Goal: Complete application form

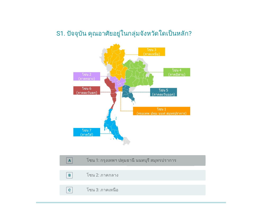
click at [115, 164] on div "A radio_button_unchecked โซน 1: กรุงเทพฯ ปทุมธานี นนทบุรี สมุทรปราการ" at bounding box center [132, 160] width 146 height 11
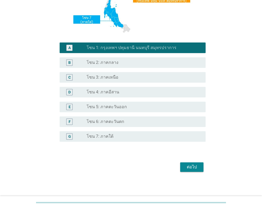
scroll to position [114, 0]
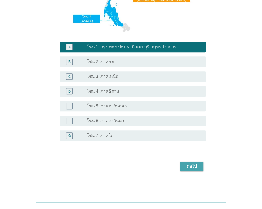
click at [199, 167] on div "ต่อไป" at bounding box center [191, 166] width 15 height 6
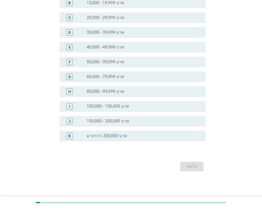
scroll to position [0, 0]
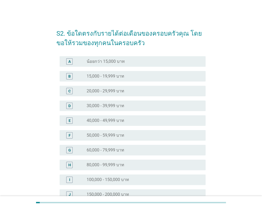
click at [127, 168] on div "radio_button_unchecked 80,000 - 99,999 บาท" at bounding box center [141, 165] width 110 height 5
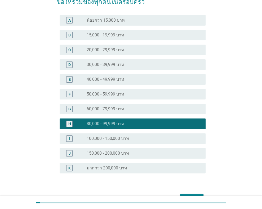
scroll to position [74, 0]
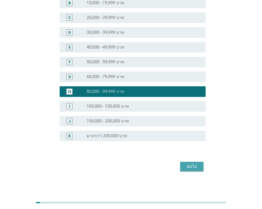
click at [189, 168] on div "ต่อไป" at bounding box center [191, 167] width 15 height 6
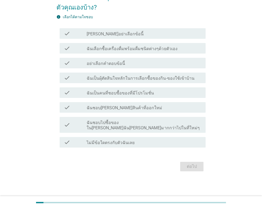
scroll to position [0, 0]
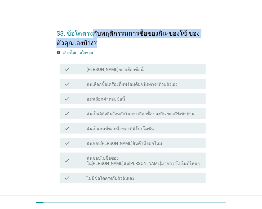
drag, startPoint x: 92, startPoint y: 34, endPoint x: 211, endPoint y: 43, distance: 119.9
click at [211, 43] on div "S3. ข้อใดตรงกับพฤติกรรมการซื้อของกิน-ของใช้ ของตัวคุณเองบ้าง? info เลือกได้ตามใ…" at bounding box center [131, 116] width 236 height 194
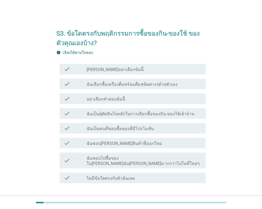
click at [180, 85] on div "check_box_outline_blank ฉันเลือกซื้อเครื่องดื่มพร้อมดื่มชนิดต่างๆด้วยตัวเอง" at bounding box center [143, 84] width 115 height 6
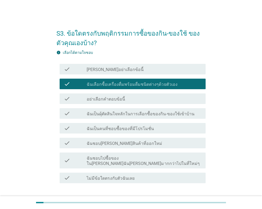
click at [142, 127] on label "ฉันเป็นคนที่ชอบซื้อของที่มีโปรโมชั่น" at bounding box center [119, 128] width 67 height 5
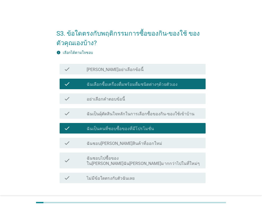
click at [196, 196] on div "ต่อไป" at bounding box center [130, 202] width 149 height 13
click at [194, 199] on div "ต่อไป" at bounding box center [191, 202] width 15 height 6
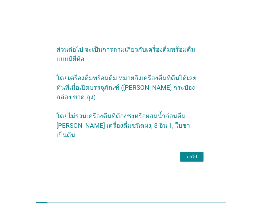
scroll to position [13, 0]
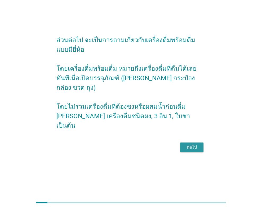
click at [197, 146] on button "ต่อไป" at bounding box center [191, 148] width 23 height 10
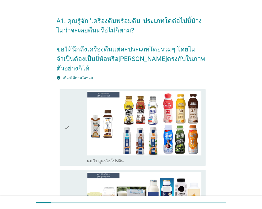
scroll to position [0, 0]
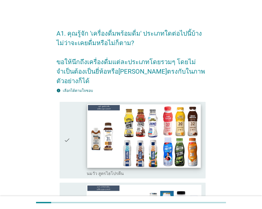
click at [151, 120] on img at bounding box center [143, 136] width 113 height 64
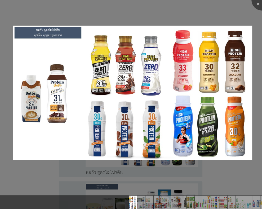
click at [211, 174] on div at bounding box center [131, 104] width 262 height 209
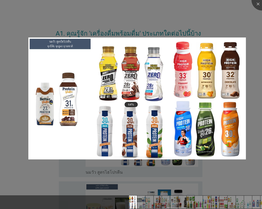
click at [232, 13] on div at bounding box center [131, 104] width 262 height 209
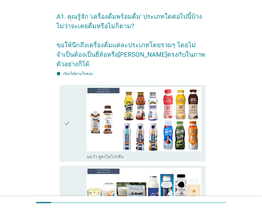
scroll to position [26, 0]
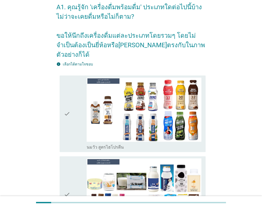
click at [67, 104] on icon "check" at bounding box center [67, 114] width 6 height 72
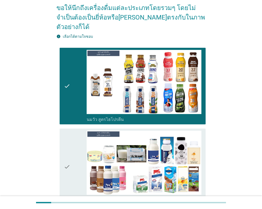
scroll to position [79, 0]
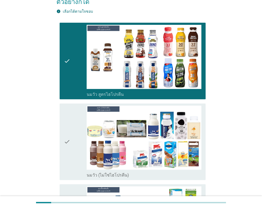
click at [70, 132] on div "check" at bounding box center [75, 142] width 23 height 72
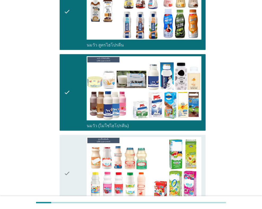
scroll to position [132, 0]
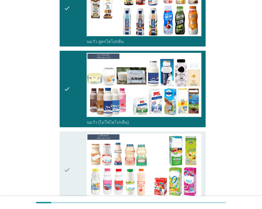
click at [66, 159] on icon "check" at bounding box center [67, 170] width 6 height 72
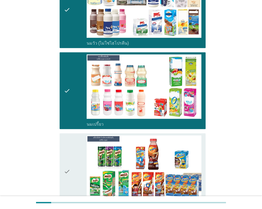
scroll to position [264, 0]
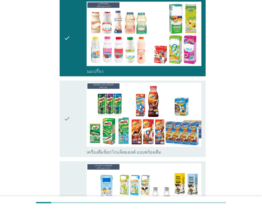
click at [60, 108] on div "check check_box_outline_blank เครื่องดื่มช็อกโกแล็ตมอลต์ แบบพร้อมดื่ม" at bounding box center [132, 119] width 146 height 77
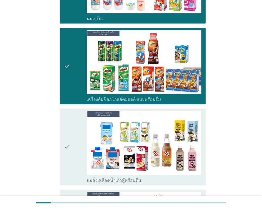
click at [67, 130] on icon "check" at bounding box center [67, 147] width 6 height 72
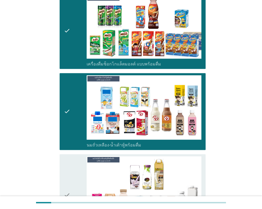
scroll to position [397, 0]
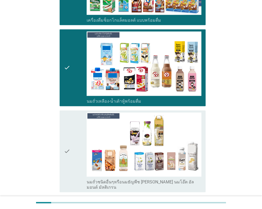
click at [68, 132] on icon "check" at bounding box center [67, 152] width 6 height 78
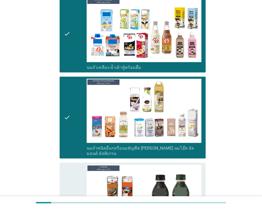
scroll to position [476, 0]
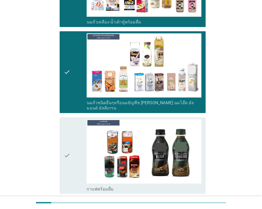
click at [68, 133] on icon "check" at bounding box center [67, 156] width 6 height 72
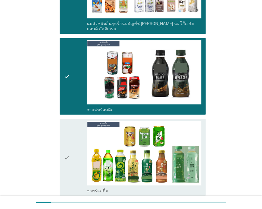
click at [68, 133] on icon "check" at bounding box center [67, 157] width 6 height 72
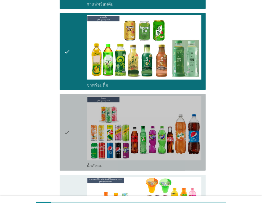
click at [71, 131] on div "check" at bounding box center [75, 133] width 23 height 72
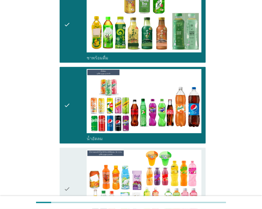
scroll to position [714, 0]
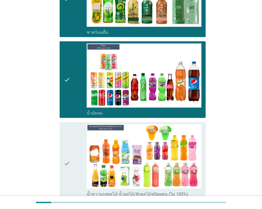
click at [71, 131] on div "check" at bounding box center [75, 164] width 23 height 78
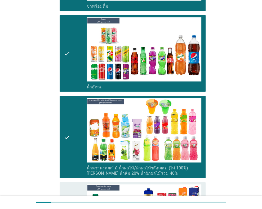
scroll to position [793, 0]
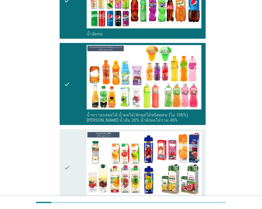
click at [73, 138] on div "check" at bounding box center [75, 168] width 23 height 72
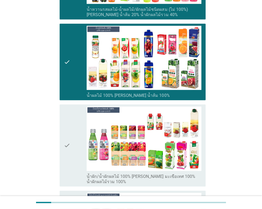
click at [73, 138] on div "check" at bounding box center [75, 146] width 23 height 78
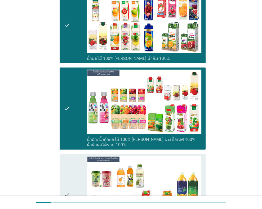
scroll to position [978, 0]
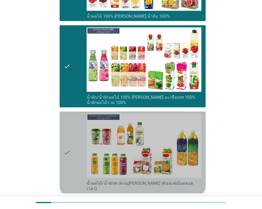
click at [73, 138] on div "check" at bounding box center [75, 153] width 23 height 78
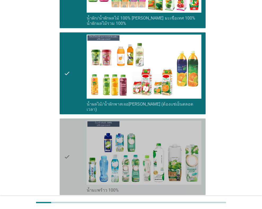
click at [73, 138] on div "check" at bounding box center [75, 157] width 23 height 72
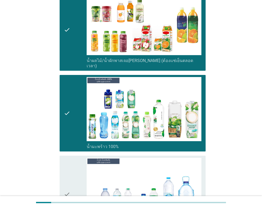
scroll to position [1137, 0]
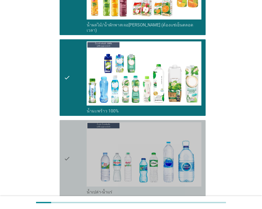
click at [76, 138] on div "check" at bounding box center [75, 158] width 23 height 72
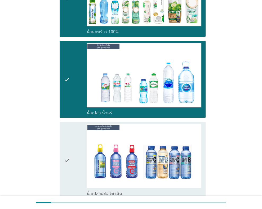
click at [76, 138] on div "check" at bounding box center [75, 160] width 23 height 72
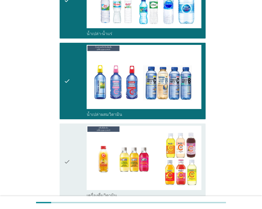
click at [76, 138] on div "check" at bounding box center [75, 162] width 23 height 72
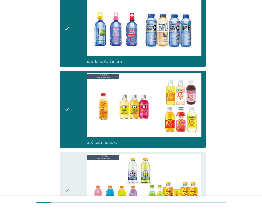
scroll to position [1375, 0]
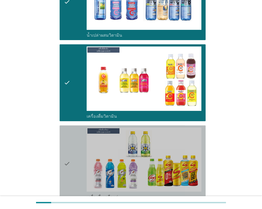
click at [76, 138] on div "check" at bounding box center [75, 164] width 23 height 72
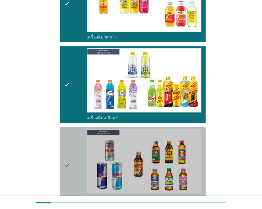
click at [76, 138] on div "check" at bounding box center [75, 165] width 23 height 72
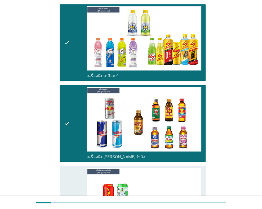
scroll to position [1560, 0]
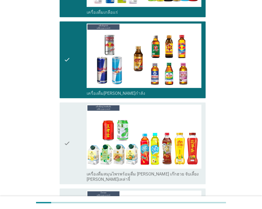
click at [76, 138] on div "check" at bounding box center [75, 144] width 23 height 78
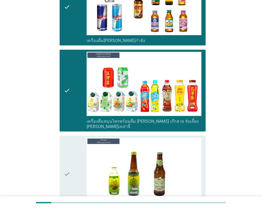
click at [76, 138] on div "check" at bounding box center [75, 174] width 23 height 72
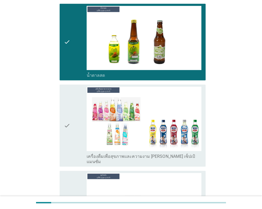
click at [76, 102] on div "check" at bounding box center [75, 126] width 23 height 78
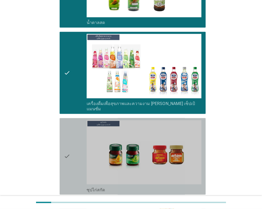
click at [79, 120] on div "check" at bounding box center [75, 156] width 23 height 72
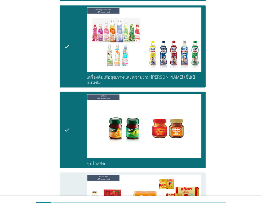
click at [73, 175] on div "check" at bounding box center [75, 211] width 23 height 72
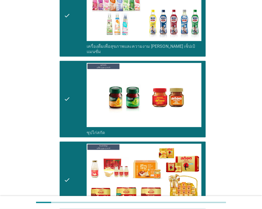
scroll to position [1892, 0]
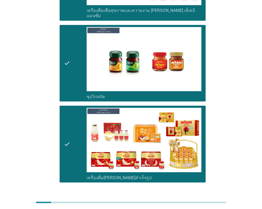
click at [194, 199] on div "ต่อไป" at bounding box center [191, 202] width 15 height 6
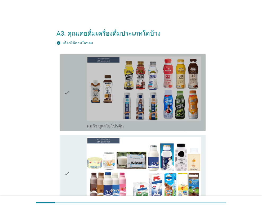
click at [77, 104] on div "check" at bounding box center [75, 93] width 23 height 72
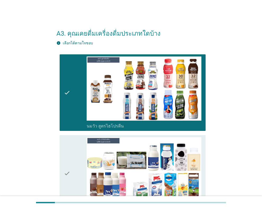
click at [74, 163] on div "check" at bounding box center [75, 174] width 23 height 72
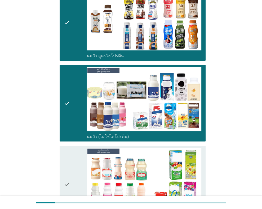
scroll to position [106, 0]
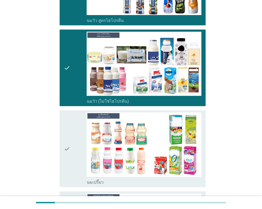
click at [74, 139] on div "check" at bounding box center [75, 149] width 23 height 72
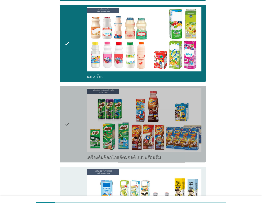
click at [81, 128] on div "check" at bounding box center [75, 124] width 23 height 72
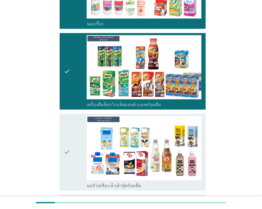
click at [81, 132] on div "check" at bounding box center [75, 152] width 23 height 72
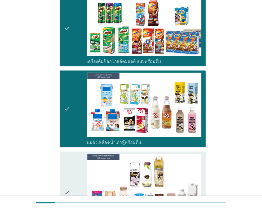
scroll to position [344, 0]
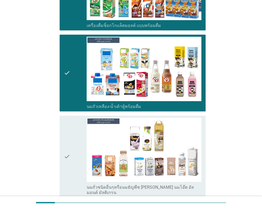
click at [81, 132] on div "check" at bounding box center [75, 157] width 23 height 78
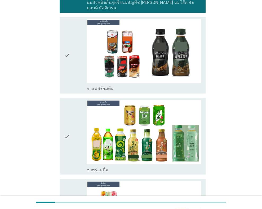
click at [81, 132] on div "check" at bounding box center [75, 136] width 23 height 72
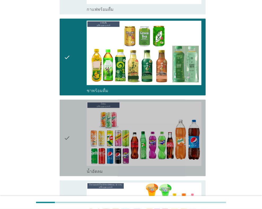
click at [81, 132] on div "check" at bounding box center [75, 138] width 23 height 72
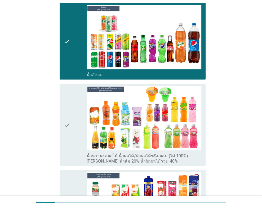
scroll to position [714, 0]
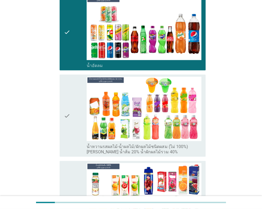
click at [81, 132] on div "check" at bounding box center [75, 116] width 23 height 78
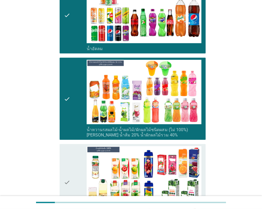
scroll to position [740, 0]
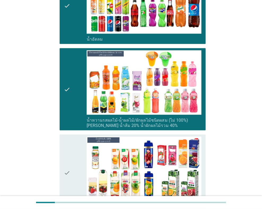
click at [75, 140] on div "check" at bounding box center [75, 173] width 23 height 72
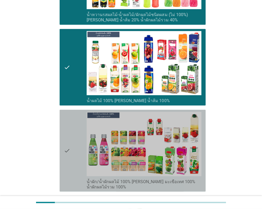
click at [75, 140] on div "check" at bounding box center [75, 151] width 23 height 78
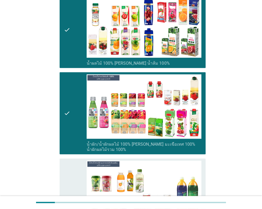
scroll to position [926, 0]
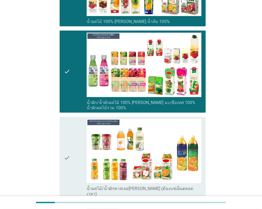
click at [75, 140] on div "check" at bounding box center [75, 158] width 23 height 78
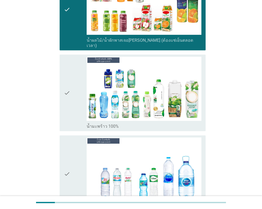
scroll to position [1084, 0]
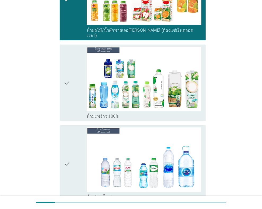
click at [75, 90] on div "check" at bounding box center [75, 83] width 23 height 72
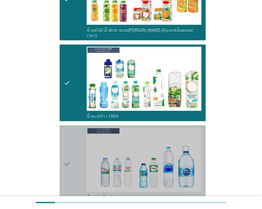
click at [76, 136] on div "check" at bounding box center [75, 164] width 23 height 72
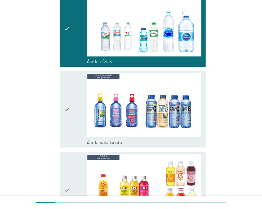
scroll to position [1243, 0]
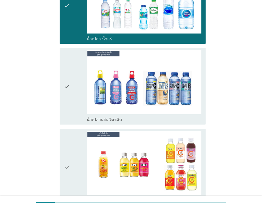
click at [76, 136] on div "check" at bounding box center [75, 167] width 23 height 72
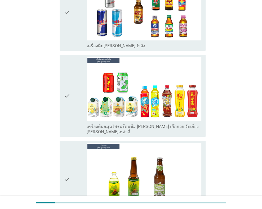
click at [80, 91] on div "check" at bounding box center [75, 96] width 23 height 78
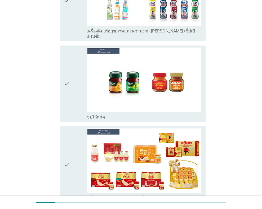
scroll to position [1851, 0]
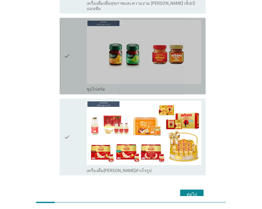
click at [69, 42] on icon "check" at bounding box center [67, 56] width 6 height 72
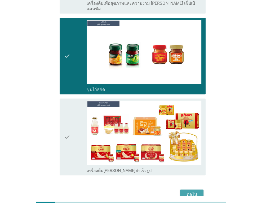
click at [196, 190] on button "ต่อไป" at bounding box center [191, 195] width 23 height 10
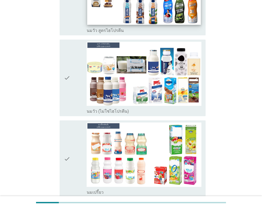
scroll to position [106, 0]
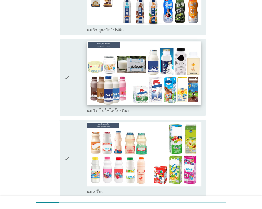
click at [124, 81] on img at bounding box center [143, 74] width 113 height 64
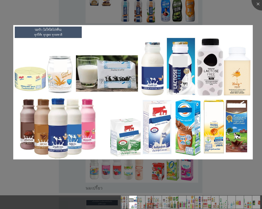
click at [220, 164] on div at bounding box center [131, 104] width 262 height 209
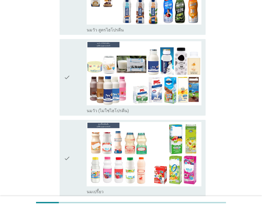
click at [69, 77] on icon "check" at bounding box center [67, 77] width 6 height 72
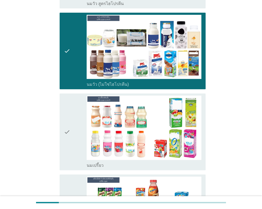
click at [68, 132] on icon "check" at bounding box center [67, 132] width 6 height 72
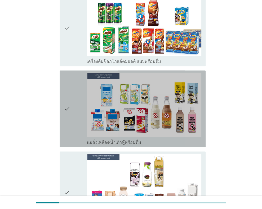
click at [72, 110] on div "check" at bounding box center [75, 109] width 23 height 72
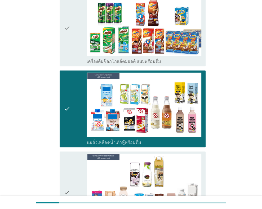
scroll to position [238, 0]
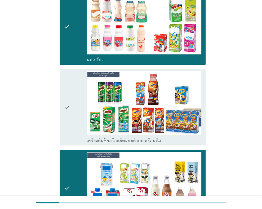
click at [72, 110] on div "check" at bounding box center [75, 107] width 23 height 72
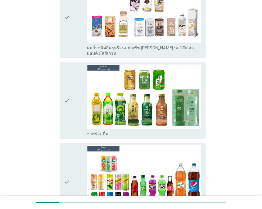
scroll to position [502, 0]
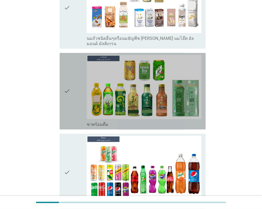
click at [73, 80] on div "check" at bounding box center [75, 91] width 23 height 72
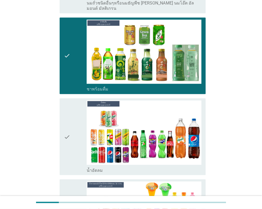
scroll to position [582, 0]
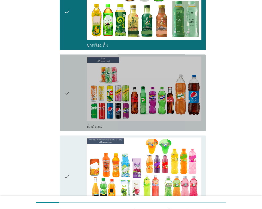
click at [71, 83] on div "check" at bounding box center [75, 93] width 23 height 72
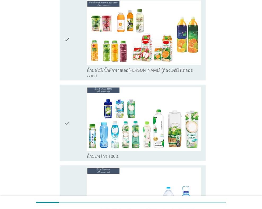
scroll to position [1005, 0]
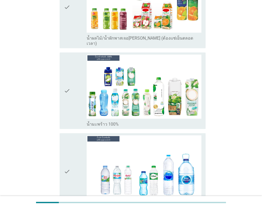
click at [71, 83] on div "check" at bounding box center [75, 91] width 23 height 72
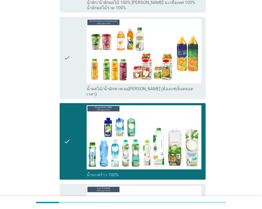
scroll to position [952, 0]
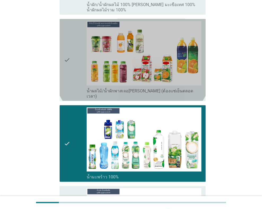
click at [84, 69] on div "check" at bounding box center [75, 60] width 23 height 78
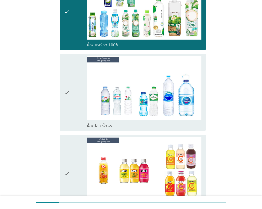
click at [78, 74] on div "check" at bounding box center [75, 92] width 23 height 72
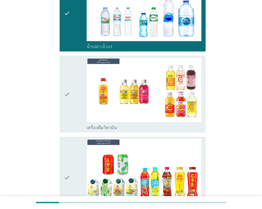
click at [77, 78] on div "check" at bounding box center [75, 94] width 23 height 72
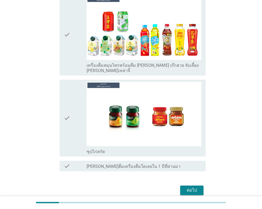
scroll to position [1312, 0]
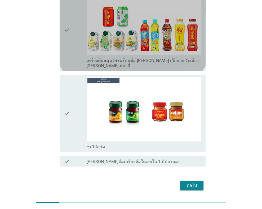
click at [68, 28] on icon "check" at bounding box center [67, 30] width 6 height 78
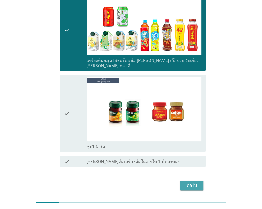
click at [199, 181] on button "ต่อไป" at bounding box center [191, 186] width 23 height 10
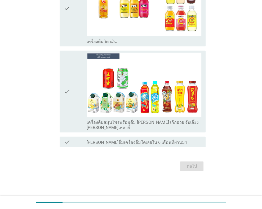
scroll to position [0, 0]
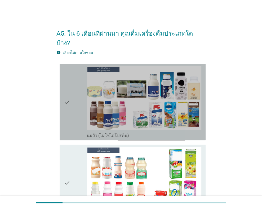
click at [77, 95] on div "check" at bounding box center [75, 102] width 23 height 72
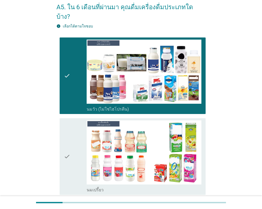
click at [73, 145] on div "check" at bounding box center [75, 157] width 23 height 72
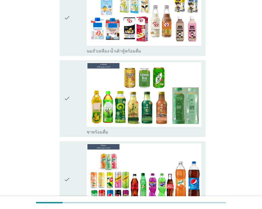
scroll to position [370, 0]
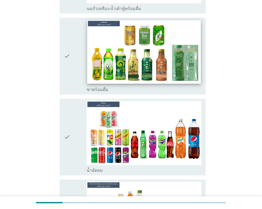
click at [89, 48] on img at bounding box center [143, 52] width 113 height 64
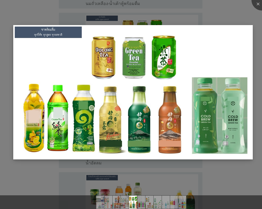
click at [145, 38] on img at bounding box center [132, 92] width 239 height 134
click at [81, 173] on div at bounding box center [131, 104] width 262 height 209
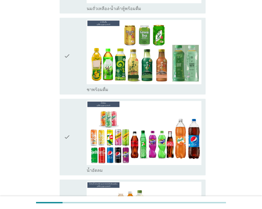
click at [65, 46] on icon "check" at bounding box center [67, 56] width 6 height 72
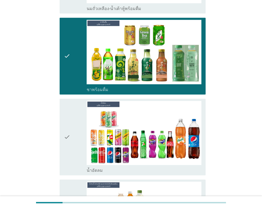
click at [84, 131] on div "check" at bounding box center [75, 137] width 23 height 72
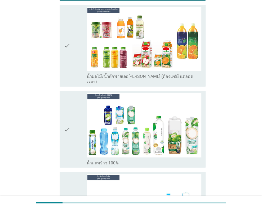
scroll to position [555, 0]
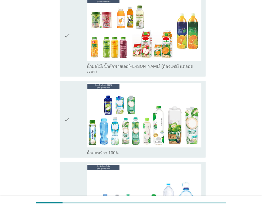
click at [77, 126] on div "check" at bounding box center [75, 119] width 23 height 72
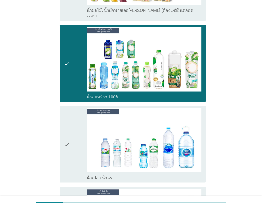
scroll to position [661, 0]
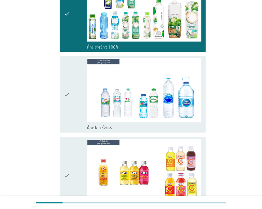
click at [71, 88] on div "check" at bounding box center [75, 94] width 23 height 72
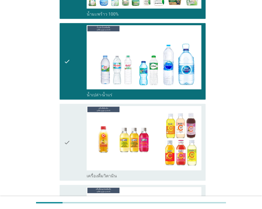
scroll to position [767, 0]
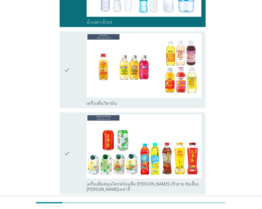
click at [78, 65] on div "check" at bounding box center [75, 70] width 23 height 72
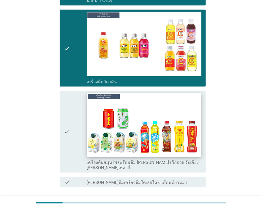
scroll to position [807, 0]
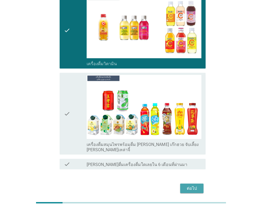
click at [197, 186] on div "ต่อไป" at bounding box center [191, 189] width 15 height 6
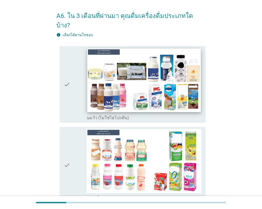
scroll to position [26, 0]
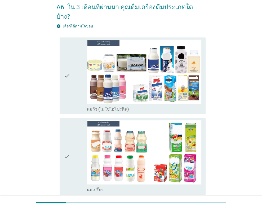
click at [64, 63] on icon "check" at bounding box center [67, 76] width 6 height 72
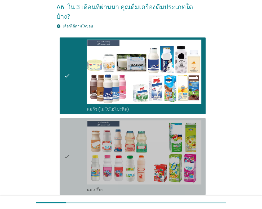
click at [70, 148] on div "check" at bounding box center [75, 157] width 23 height 72
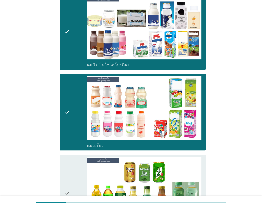
scroll to position [159, 0]
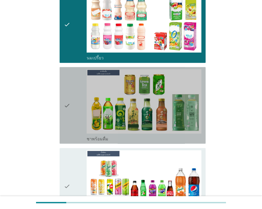
click at [72, 106] on div "check" at bounding box center [75, 105] width 23 height 72
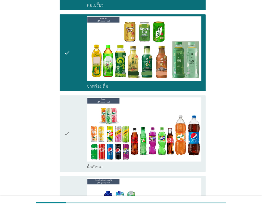
click at [71, 120] on div "check" at bounding box center [75, 134] width 23 height 72
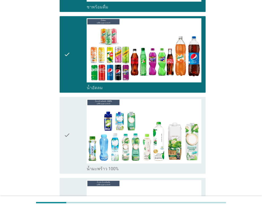
click at [71, 121] on div "check" at bounding box center [75, 135] width 23 height 72
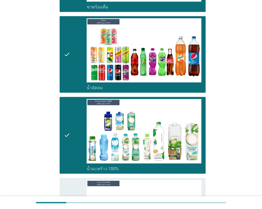
scroll to position [397, 0]
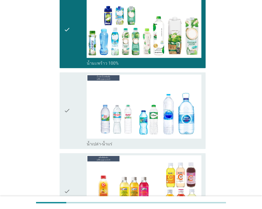
click at [74, 114] on div "check" at bounding box center [75, 111] width 23 height 72
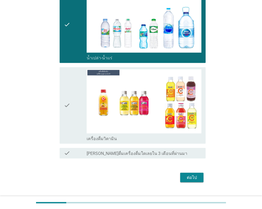
scroll to position [483, 0]
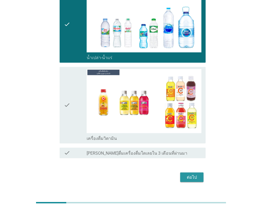
click at [195, 173] on button "ต่อไป" at bounding box center [191, 178] width 23 height 10
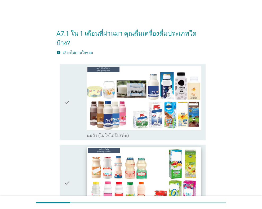
scroll to position [26, 0]
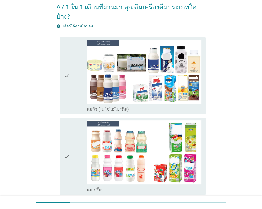
click at [61, 61] on div "check check_box นมวัว (ไม่ใช่ไฮโปรตีน)" at bounding box center [132, 76] width 146 height 77
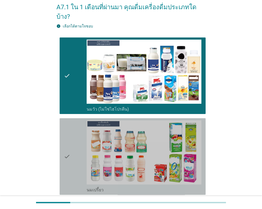
click at [71, 147] on div "check" at bounding box center [75, 157] width 23 height 72
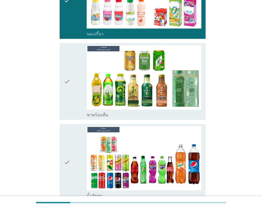
scroll to position [185, 0]
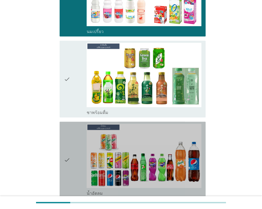
click at [65, 152] on icon "check" at bounding box center [67, 160] width 6 height 72
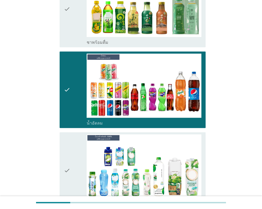
scroll to position [264, 0]
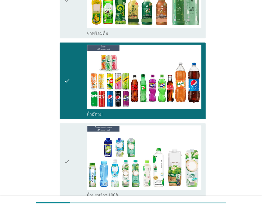
click at [70, 145] on div "check" at bounding box center [75, 162] width 23 height 72
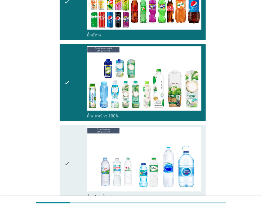
click at [71, 148] on div "check" at bounding box center [75, 163] width 23 height 72
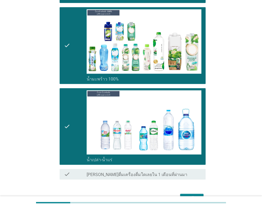
scroll to position [402, 0]
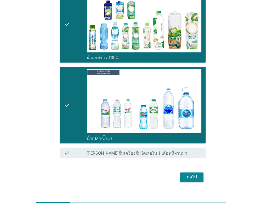
click at [193, 173] on button "ต่อไป" at bounding box center [191, 178] width 23 height 10
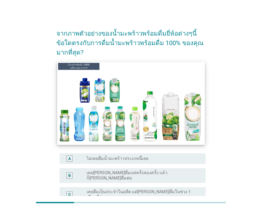
scroll to position [26, 0]
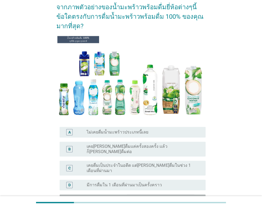
click at [138, 198] on label "มีการดื่มใน 1 เดือนที่ผ่านมาเป็นประจำ" at bounding box center [121, 200] width 70 height 5
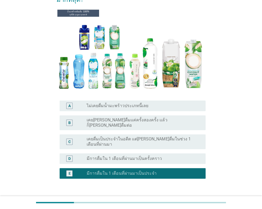
click at [178, 156] on div "radio_button_unchecked มีการดื่มใน 1 เดือนที่ผ่านมาเป็นครั้งคราว" at bounding box center [141, 158] width 110 height 5
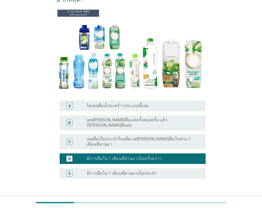
click at [197, 201] on div "ต่อไป" at bounding box center [191, 204] width 15 height 6
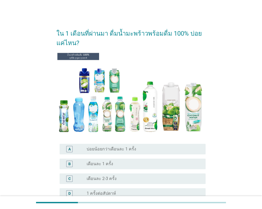
scroll to position [79, 0]
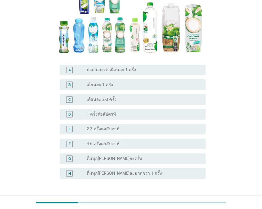
click at [126, 128] on div "radio_button_unchecked 2-3 ครั้งต่อสัปดาห์" at bounding box center [141, 129] width 110 height 5
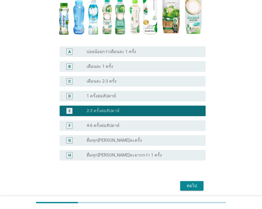
scroll to position [117, 0]
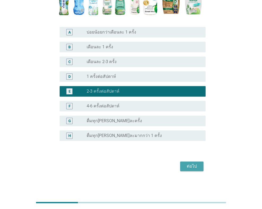
click at [186, 164] on div "ต่อไป" at bounding box center [191, 166] width 15 height 6
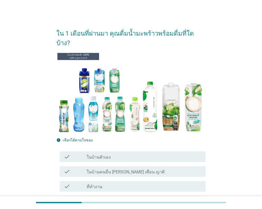
scroll to position [26, 0]
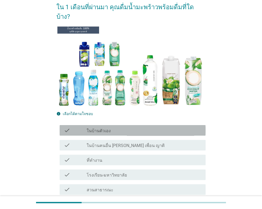
click at [129, 127] on div "check_box_outline_blank ในบ้านตัวเอง" at bounding box center [143, 130] width 115 height 6
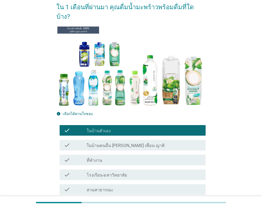
click at [167, 157] on div "check_box_outline_blank ที่ทำงาน" at bounding box center [143, 160] width 115 height 6
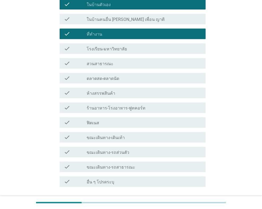
scroll to position [183, 0]
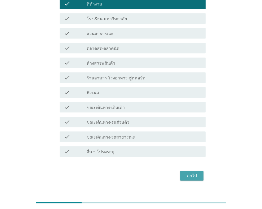
click at [199, 171] on button "ต่อไป" at bounding box center [191, 176] width 23 height 10
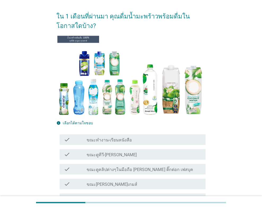
scroll to position [26, 0]
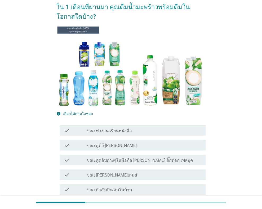
click at [164, 124] on div "check check_box_outline_blank ขณะทำงาน-เรียนหนังสือ" at bounding box center [130, 130] width 149 height 15
click at [142, 129] on div "check_box_outline_blank ขณะทำงาน-เรียนหนังสือ" at bounding box center [143, 130] width 115 height 6
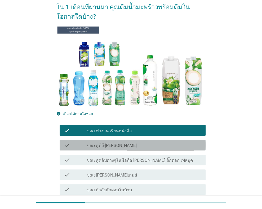
click at [122, 144] on div "check_box_outline_blank ขณะดูทีวี-[PERSON_NAME]" at bounding box center [143, 145] width 115 height 6
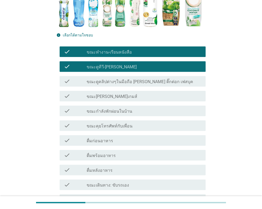
scroll to position [106, 0]
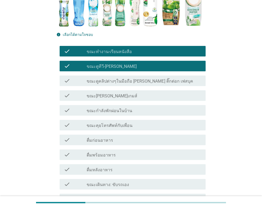
click at [170, 109] on div "check_box_outline_blank ขณะกำลังพักผ่อนในบ้าน" at bounding box center [143, 110] width 115 height 6
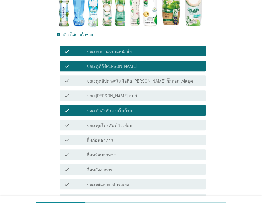
scroll to position [132, 0]
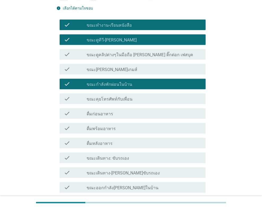
click at [133, 139] on div "check check_box_outline_blank ดื่มหลังอาหาร" at bounding box center [132, 143] width 146 height 11
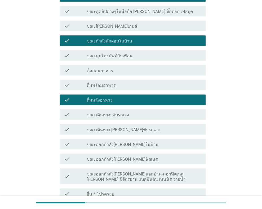
scroll to position [212, 0]
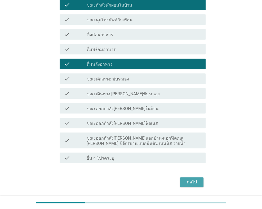
click at [196, 183] on div "ต่อไป" at bounding box center [191, 182] width 15 height 6
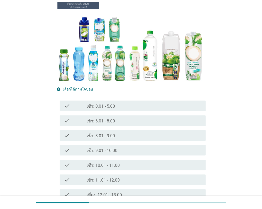
scroll to position [53, 0]
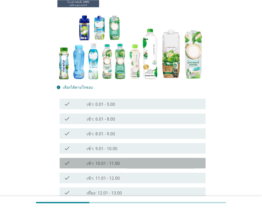
click at [124, 161] on div "check_box_outline_blank เช้า: 10.01 - 11.00" at bounding box center [143, 163] width 115 height 6
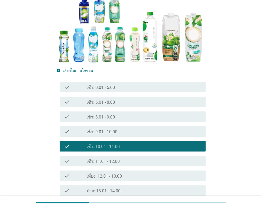
scroll to position [79, 0]
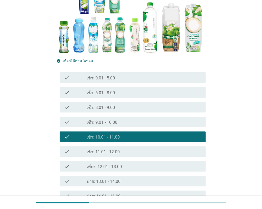
click at [133, 167] on div "check_box_outline_blank เที่ยง: 12.01 - 13.00" at bounding box center [143, 166] width 115 height 6
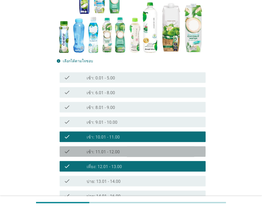
click at [142, 153] on div "check_box_outline_blank เช้า: 11.01 - 12.00" at bounding box center [143, 152] width 115 height 6
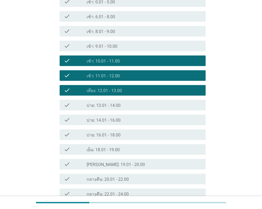
scroll to position [159, 0]
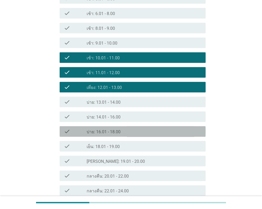
click at [123, 134] on div "check_box_outline_blank บ่าย: 16.01 - 18.00" at bounding box center [143, 132] width 115 height 6
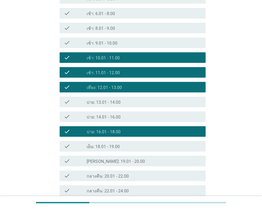
click at [130, 120] on div "check_box_outline_blank บ่าย: 14.01 - 16.00" at bounding box center [143, 117] width 115 height 6
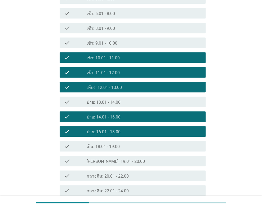
click at [140, 104] on div "check_box_outline_blank บ่าย: 13.01 - 14.00" at bounding box center [143, 102] width 115 height 6
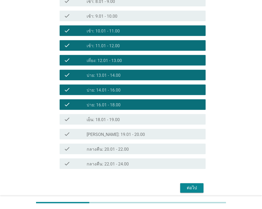
scroll to position [207, 0]
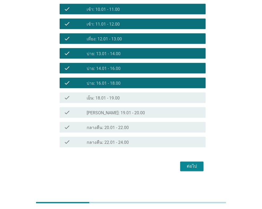
click at [199, 166] on button "ต่อไป" at bounding box center [191, 167] width 23 height 10
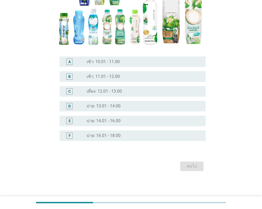
scroll to position [0, 0]
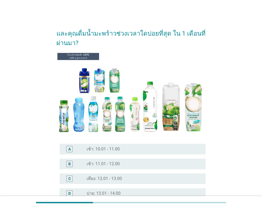
click at [23, 48] on div "และคุณดื่มน้ำมะพร้าวช่วงเวลาใดบ่อยที่สุด ใน 1 เดือนที่ผ่านมา? A radio_button_un…" at bounding box center [131, 142] width 236 height 246
click at [27, 33] on div "และคุณดื่มน้ำมะพร้าวช่วงเวลาใดบ่อยที่สุด ใน 1 เดือนที่ผ่านมา? A radio_button_un…" at bounding box center [131, 142] width 236 height 246
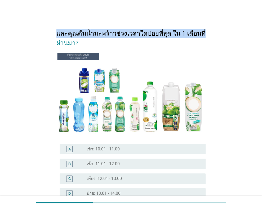
drag, startPoint x: 56, startPoint y: 32, endPoint x: 198, endPoint y: 30, distance: 142.3
click at [198, 30] on h2 "และคุณดื่มน้ำมะพร้าวช่วงเวลาใดบ่อยที่สุด ใน 1 เดือนที่ผ่านมา?" at bounding box center [130, 36] width 149 height 24
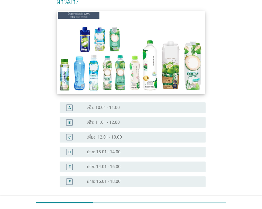
scroll to position [79, 0]
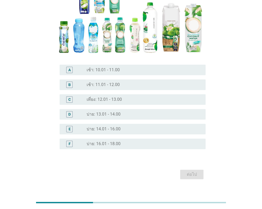
click at [161, 98] on div "radio_button_unchecked เที่ยง: 12.01 - 13.00" at bounding box center [141, 99] width 110 height 5
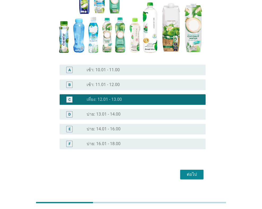
click at [143, 116] on div "radio_button_unchecked บ่าย: 13.01 - 14.00" at bounding box center [141, 114] width 110 height 5
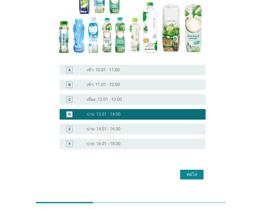
click at [157, 100] on div "radio_button_unchecked เที่ยง: 12.01 - 13.00" at bounding box center [141, 99] width 110 height 5
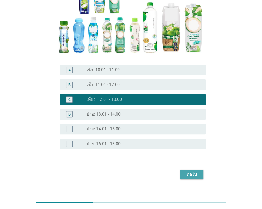
click at [195, 175] on div "ต่อไป" at bounding box center [191, 175] width 15 height 6
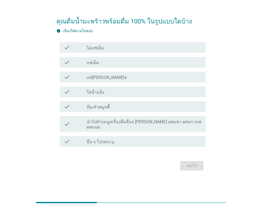
scroll to position [0, 0]
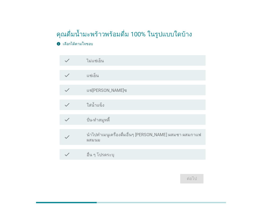
click at [97, 77] on label "แช่เย็น" at bounding box center [92, 75] width 12 height 5
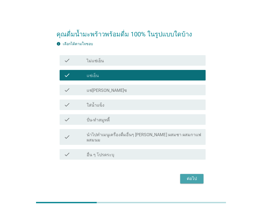
click at [193, 178] on div "ต่อไป" at bounding box center [191, 179] width 15 height 6
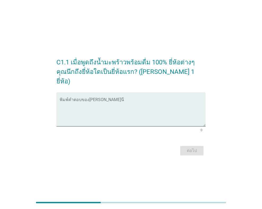
click at [81, 156] on div "C1.1 เมื่อพูดถึงน้ำมะพร้าวพร้อมดื่ม 100% ยี่ห้อต่างๆ คุณนึกถึงยี่ห้อใดเป็นยี่ห้…" at bounding box center [130, 104] width 157 height 113
click at [120, 93] on div "พิมพ์คำตอบของ[PERSON_NAME]นี่" at bounding box center [132, 110] width 146 height 34
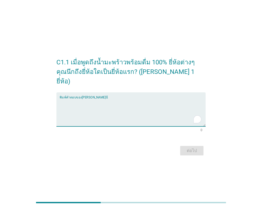
type textarea "f"
type textarea "if"
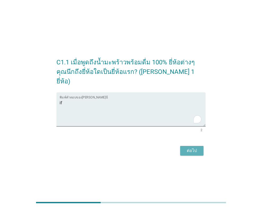
click at [200, 149] on button "ต่อไป" at bounding box center [191, 151] width 23 height 10
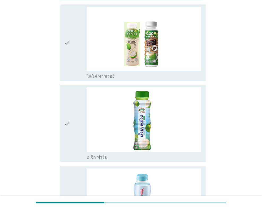
scroll to position [185, 0]
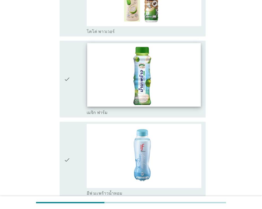
click at [147, 83] on img at bounding box center [143, 75] width 113 height 64
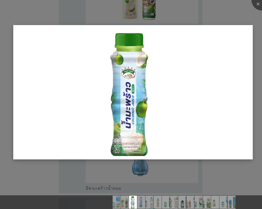
click at [102, 86] on img at bounding box center [132, 92] width 239 height 134
click at [141, 104] on img at bounding box center [132, 92] width 239 height 134
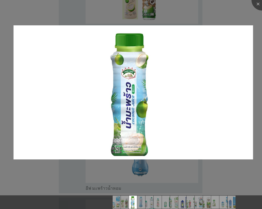
click at [148, 178] on div at bounding box center [131, 104] width 262 height 209
click at [148, 165] on div at bounding box center [131, 104] width 262 height 209
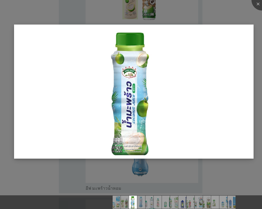
click at [142, 125] on img at bounding box center [133, 92] width 239 height 134
click at [180, 68] on img at bounding box center [133, 92] width 239 height 134
click at [107, 70] on img at bounding box center [133, 92] width 239 height 134
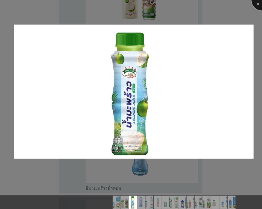
click at [255, 3] on div at bounding box center [261, -1] width 21 height 21
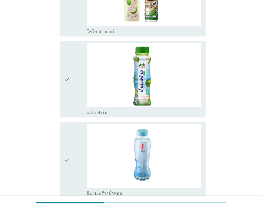
click at [68, 79] on icon "check" at bounding box center [67, 79] width 6 height 72
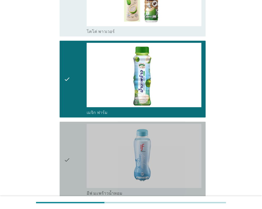
click at [67, 160] on icon "check" at bounding box center [67, 160] width 6 height 72
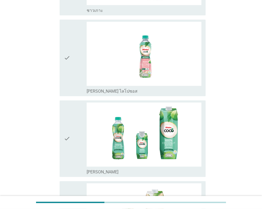
scroll to position [476, 0]
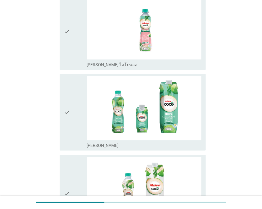
click at [68, 113] on icon "check" at bounding box center [67, 112] width 6 height 72
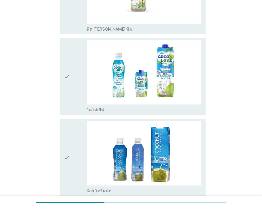
scroll to position [1137, 0]
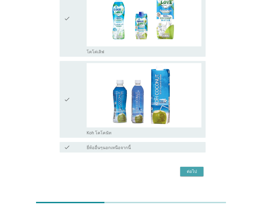
click at [199, 169] on div "ต่อไป" at bounding box center [191, 172] width 15 height 6
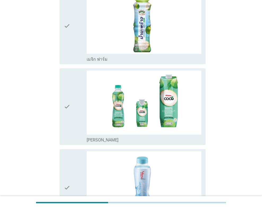
scroll to position [79, 0]
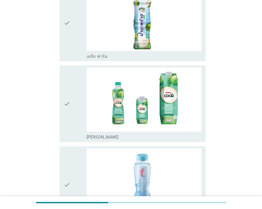
click at [67, 176] on icon "check" at bounding box center [67, 185] width 6 height 72
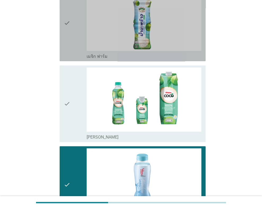
click at [70, 35] on div "check" at bounding box center [75, 23] width 23 height 72
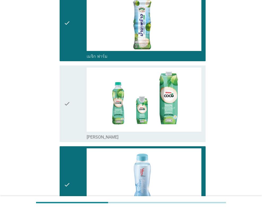
click at [69, 99] on icon "check" at bounding box center [67, 104] width 6 height 72
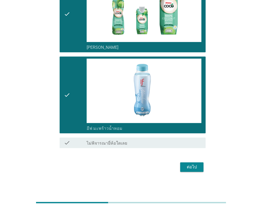
scroll to position [143, 0]
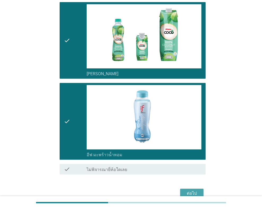
click at [189, 191] on div "ต่อไป" at bounding box center [191, 194] width 15 height 6
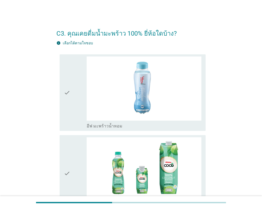
click at [71, 99] on div "check" at bounding box center [75, 93] width 23 height 72
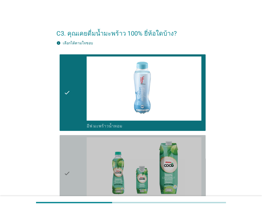
click at [79, 157] on div "check" at bounding box center [75, 174] width 23 height 72
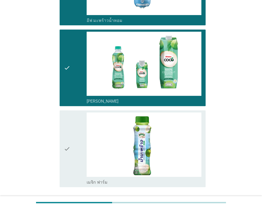
click at [80, 139] on div "check" at bounding box center [75, 149] width 23 height 72
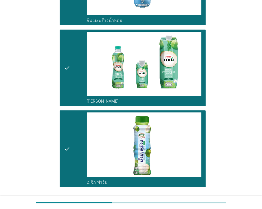
scroll to position [145, 0]
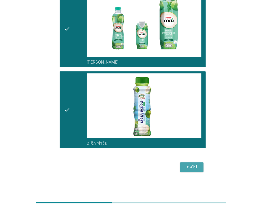
click at [185, 167] on div "ต่อไป" at bounding box center [191, 167] width 15 height 6
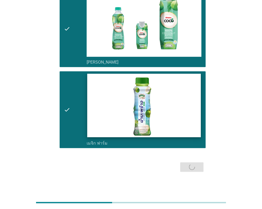
scroll to position [0, 0]
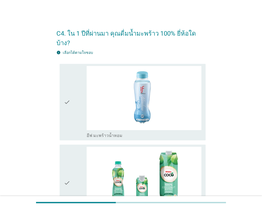
click at [59, 107] on div "check check_box อีฟ มะพร้าวน้ำหอม" at bounding box center [130, 102] width 149 height 81
click at [69, 106] on icon "check" at bounding box center [67, 102] width 6 height 72
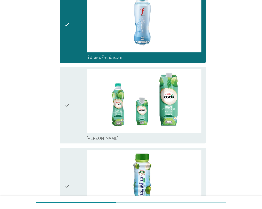
scroll to position [79, 0]
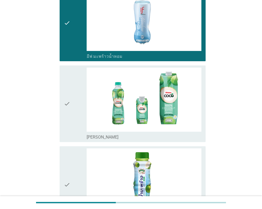
click at [70, 122] on icon "check" at bounding box center [67, 104] width 6 height 72
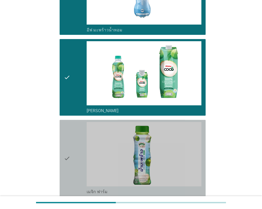
click at [70, 130] on div "check" at bounding box center [75, 158] width 23 height 72
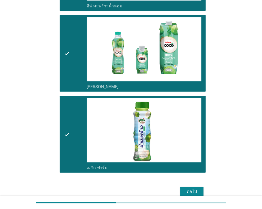
scroll to position [145, 0]
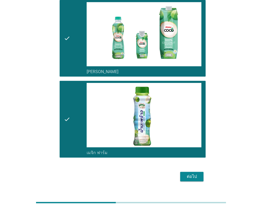
click at [193, 174] on div "ต่อไป" at bounding box center [191, 177] width 15 height 6
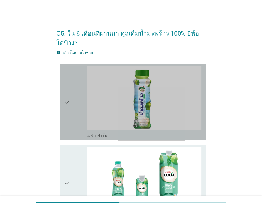
click at [73, 106] on div "check" at bounding box center [75, 102] width 23 height 72
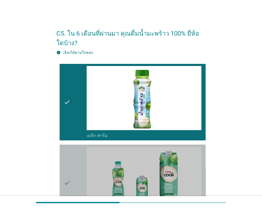
click at [77, 169] on div "check" at bounding box center [75, 183] width 23 height 72
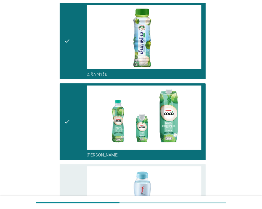
scroll to position [132, 0]
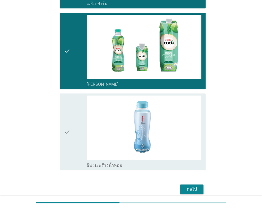
click at [75, 144] on div "check" at bounding box center [75, 132] width 23 height 72
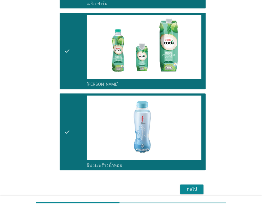
click at [62, 66] on div "check check_box_outline_blank [PERSON_NAME]" at bounding box center [132, 51] width 146 height 77
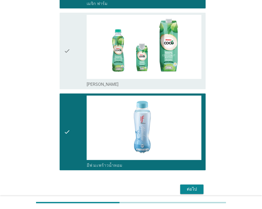
click at [190, 187] on div "ต่อไป" at bounding box center [191, 189] width 15 height 6
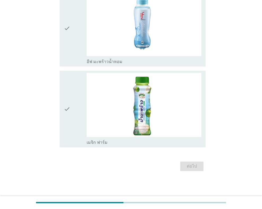
scroll to position [0, 0]
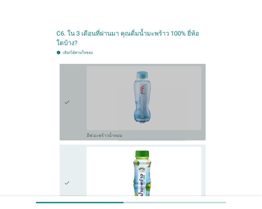
click at [81, 105] on div "check" at bounding box center [75, 102] width 23 height 72
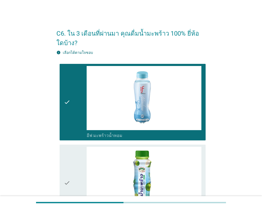
click at [81, 164] on div "check" at bounding box center [75, 183] width 23 height 72
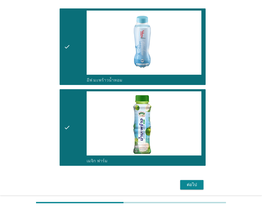
scroll to position [74, 0]
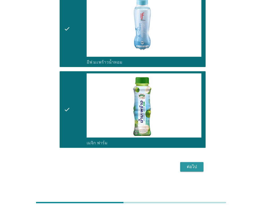
click at [186, 164] on div "ต่อไป" at bounding box center [191, 167] width 15 height 6
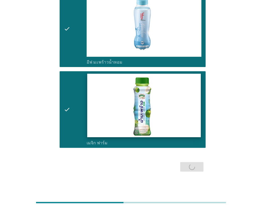
scroll to position [0, 0]
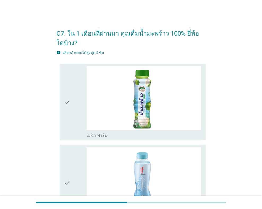
click at [67, 110] on icon "check" at bounding box center [67, 102] width 6 height 72
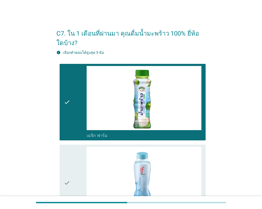
click at [69, 172] on icon "check" at bounding box center [67, 183] width 6 height 72
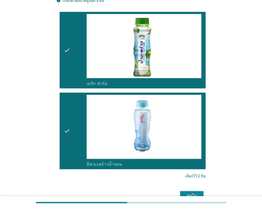
scroll to position [81, 0]
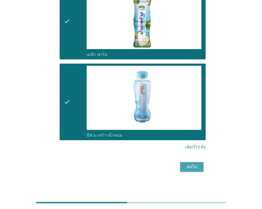
click at [194, 166] on div "ต่อไป" at bounding box center [191, 167] width 15 height 6
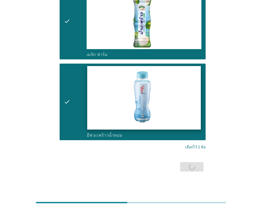
scroll to position [0, 0]
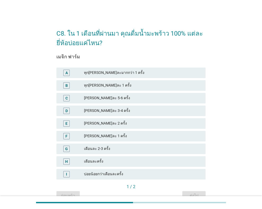
click at [118, 125] on div "[PERSON_NAME]ละ 2 ครั้ง" at bounding box center [142, 124] width 117 height 6
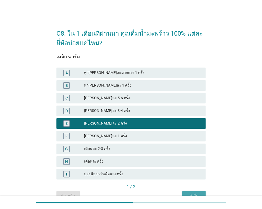
click at [195, 194] on div "ต่อไป" at bounding box center [193, 196] width 15 height 6
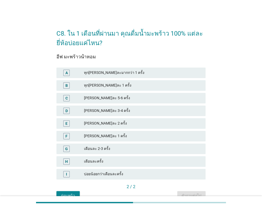
click at [122, 119] on div "E [PERSON_NAME]ละ 2 ครั้ง" at bounding box center [130, 123] width 149 height 11
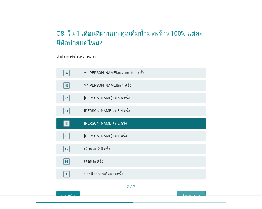
click at [192, 194] on div "คำถามต่อไป" at bounding box center [191, 196] width 20 height 6
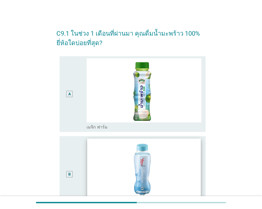
click at [116, 158] on img at bounding box center [143, 171] width 113 height 64
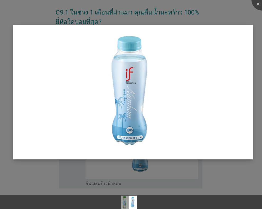
scroll to position [26, 0]
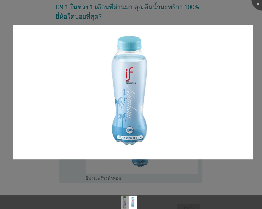
click at [79, 177] on div at bounding box center [131, 104] width 262 height 209
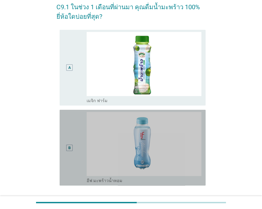
click at [74, 153] on div "B" at bounding box center [69, 148] width 11 height 72
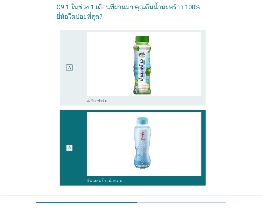
scroll to position [71, 0]
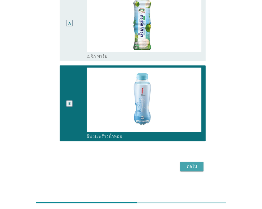
click at [186, 166] on div "ต่อไป" at bounding box center [191, 167] width 15 height 6
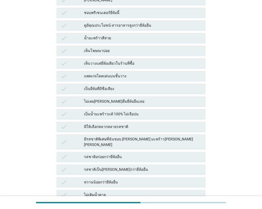
scroll to position [0, 0]
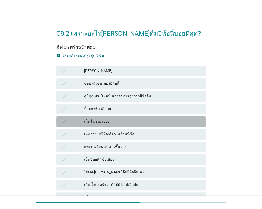
click at [100, 120] on div "เห็นโฆษณาบ่อย" at bounding box center [142, 122] width 117 height 6
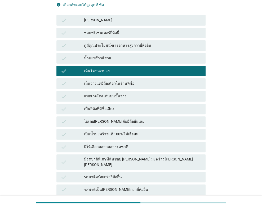
scroll to position [53, 0]
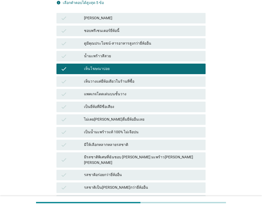
click at [121, 107] on div "เป็นยี่ห้อที่มีชื่อเสียง" at bounding box center [142, 107] width 117 height 6
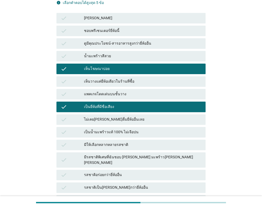
click at [131, 134] on div "เป็นน้ำมะพร้าวแท้ 100% ไม่เจือปน" at bounding box center [142, 132] width 117 height 6
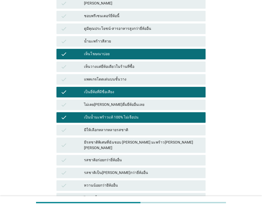
scroll to position [79, 0]
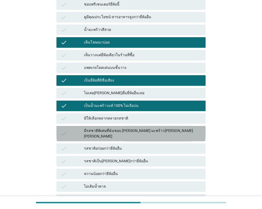
click at [132, 133] on div "มีรสชาติพิเศษที่ฉันชอบ [PERSON_NAME] มะพร้าว[PERSON_NAME] [PERSON_NAME]" at bounding box center [142, 133] width 117 height 11
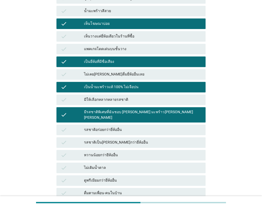
scroll to position [106, 0]
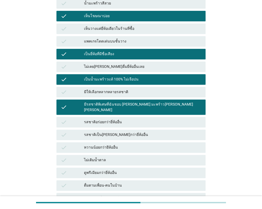
click at [149, 106] on div "มีรสชาติพิเศษที่ฉันชอบ [PERSON_NAME] มะพร้าว[PERSON_NAME] [PERSON_NAME]" at bounding box center [142, 107] width 117 height 11
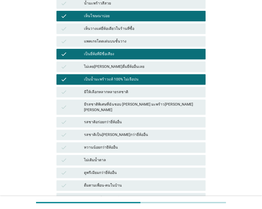
scroll to position [132, 0]
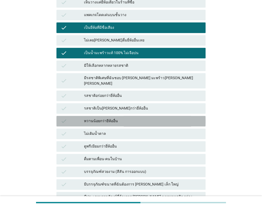
click at [128, 118] on div "หวานน้อยกว่ายีห้ออื่น" at bounding box center [142, 121] width 117 height 6
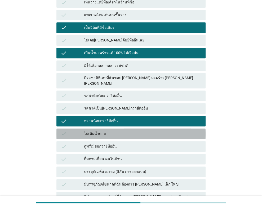
click at [119, 131] on div "ไม่เติมน้ำตาล" at bounding box center [142, 134] width 117 height 6
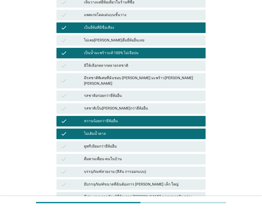
click at [126, 144] on div "ดูพรีเมียมกว่ายี่ห้ออื่น" at bounding box center [142, 147] width 117 height 6
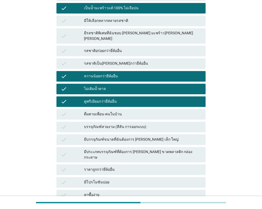
scroll to position [185, 0]
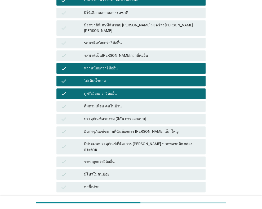
click at [103, 172] on div "มีโปรโมชันบ่อย" at bounding box center [142, 175] width 117 height 6
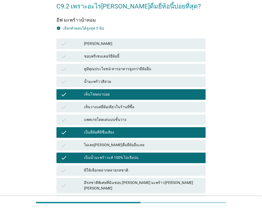
scroll to position [26, 0]
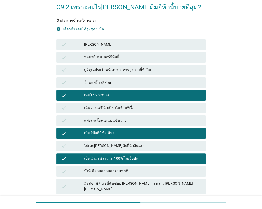
click at [97, 40] on div "check [PERSON_NAME]" at bounding box center [130, 44] width 149 height 11
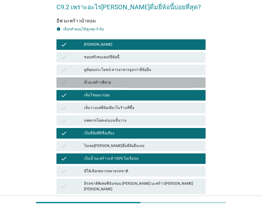
click at [97, 82] on div "น้ำมะพร้าวสีสวย" at bounding box center [142, 83] width 117 height 6
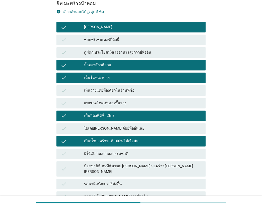
scroll to position [53, 0]
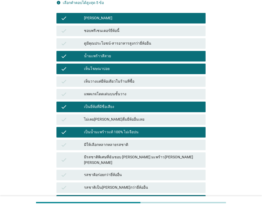
click at [136, 172] on div "รสชาติอร่อยกว่ายี่ห้ออื่น" at bounding box center [142, 175] width 117 height 6
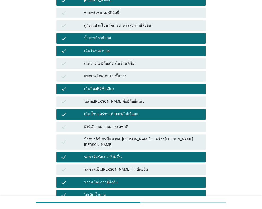
scroll to position [79, 0]
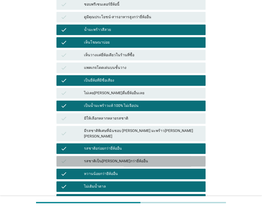
click at [166, 159] on div "รสชาติเป็น[PERSON_NAME]กว่ายี่ห้ออื่น" at bounding box center [142, 161] width 117 height 6
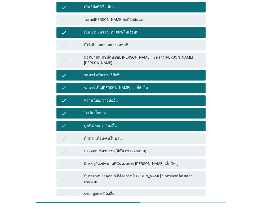
scroll to position [145, 0]
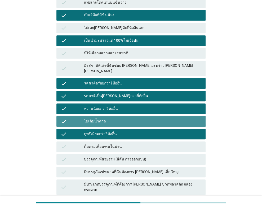
click at [126, 118] on div "ไม่เติมน้ำตาล" at bounding box center [142, 121] width 117 height 6
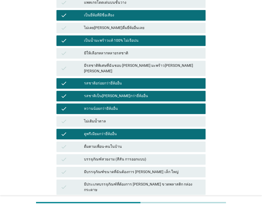
click at [126, 118] on div "ไม่เติมน้ำตาล" at bounding box center [142, 121] width 117 height 6
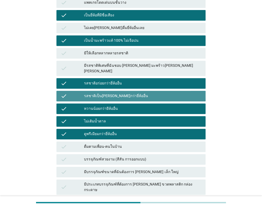
click at [138, 93] on div "รสชาติเป็น[PERSON_NAME]กว่ายี่ห้ออื่น" at bounding box center [142, 96] width 117 height 6
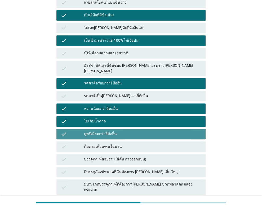
click at [125, 131] on div "ดูพรีเมียมกว่ายี่ห้ออื่น" at bounding box center [142, 134] width 117 height 6
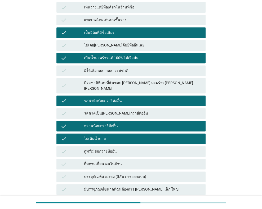
scroll to position [118, 0]
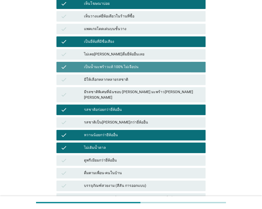
click at [143, 68] on div "เป็นน้ำมะพร้าวแท้ 100% ไม่เจือปน" at bounding box center [142, 67] width 117 height 6
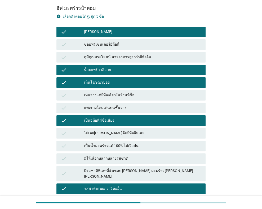
scroll to position [39, 0]
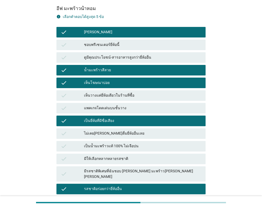
click at [128, 118] on div "เป็นยี่ห้อที่มีชื่อเสียง" at bounding box center [142, 121] width 117 height 6
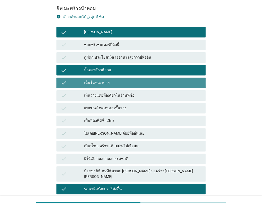
click at [129, 82] on div "เห็นโฆษณาบ่อย" at bounding box center [142, 83] width 117 height 6
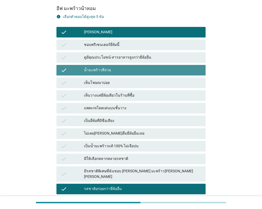
click at [133, 71] on div "น้ำมะพร้าวสีสวย" at bounding box center [142, 70] width 117 height 6
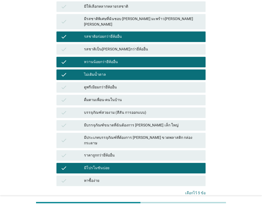
scroll to position [224, 0]
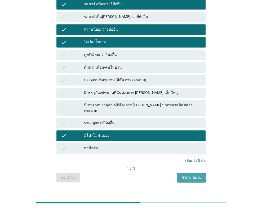
click at [194, 175] on div "คำถามต่อไป" at bounding box center [191, 178] width 20 height 6
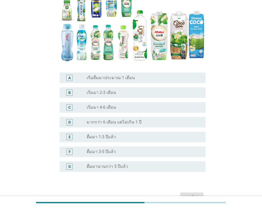
scroll to position [79, 0]
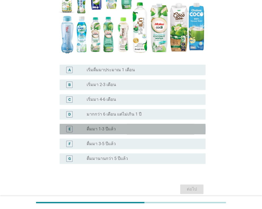
click at [148, 127] on div "radio_button_unchecked ดื่มมา 1-3 ปีแล้ว" at bounding box center [141, 129] width 110 height 5
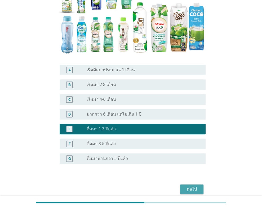
click at [187, 189] on div "ต่อไป" at bounding box center [191, 189] width 15 height 6
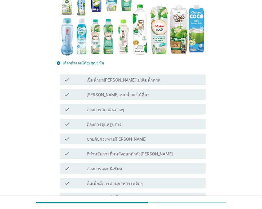
scroll to position [132, 0]
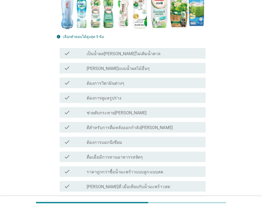
click at [136, 53] on div "check_box_outline_blank เป็นน้ำผล[PERSON_NAME]ไม่เติมน้ำตาล" at bounding box center [143, 53] width 115 height 6
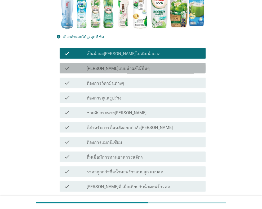
click at [136, 71] on label "[PERSON_NAME]แบบน้ำผลไม้อื่นๆ" at bounding box center [117, 68] width 63 height 5
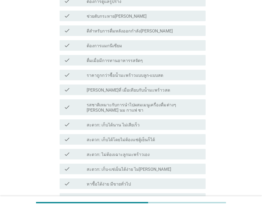
scroll to position [238, 0]
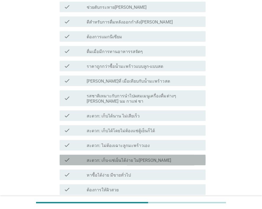
click at [141, 158] on label "สะดวก: เก็บ-แช่เย็นได้ง่าย ไม่[PERSON_NAME]" at bounding box center [128, 160] width 84 height 5
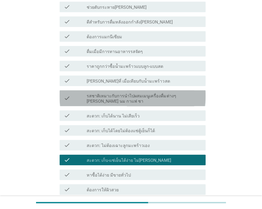
click at [180, 97] on label "รสชาติเหมาะกับการนำไปผสมเมนูเครื่องดื่มต่างๆ [PERSON_NAME] นม กาแฟ ชา" at bounding box center [143, 99] width 115 height 11
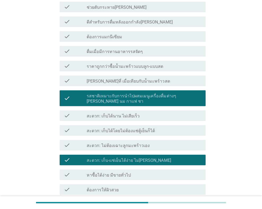
click at [125, 7] on div "check_box_outline_blank ช่วยดับกระหาย[PERSON_NAME]" at bounding box center [143, 7] width 115 height 6
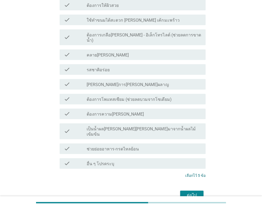
scroll to position [423, 0]
click at [193, 192] on div "ต่อไป" at bounding box center [191, 195] width 15 height 6
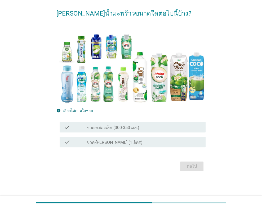
scroll to position [0, 0]
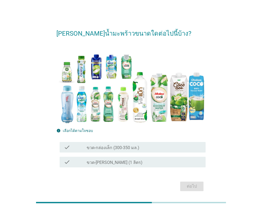
click at [116, 146] on label "ขวด-กล่องเล็ก (300-350 มล.)" at bounding box center [112, 147] width 53 height 5
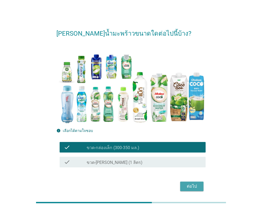
click at [188, 185] on div "ต่อไป" at bounding box center [191, 187] width 15 height 6
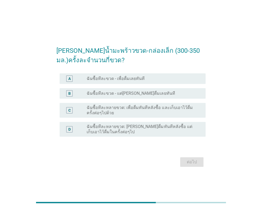
click at [117, 76] on label "ฉันซื้อทีละขวด - เพื่อดื่มเลยทันที" at bounding box center [115, 78] width 58 height 5
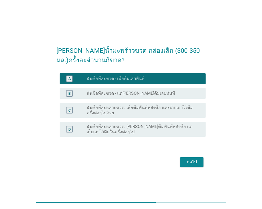
click at [147, 114] on label "ฉันซื้อทีละหลายขวด: เพื่อดื่มทันทีหลังซื้อ และเก็บเอาไว้ดื่มครั้งต่อๆไปด้วย" at bounding box center [141, 110] width 110 height 11
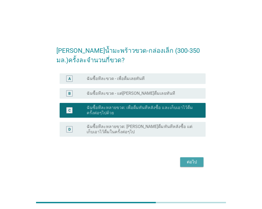
click at [190, 164] on div "ต่อไป" at bounding box center [191, 162] width 15 height 6
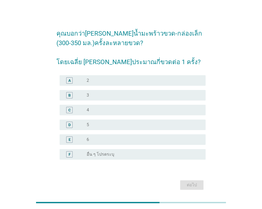
click at [100, 106] on div "C radio_button_unchecked 4" at bounding box center [132, 110] width 146 height 11
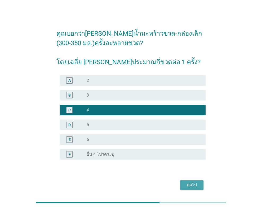
click at [194, 182] on div "ต่อไป" at bounding box center [191, 185] width 15 height 6
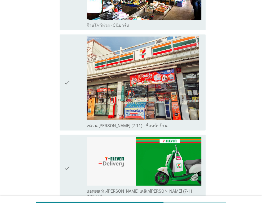
scroll to position [714, 0]
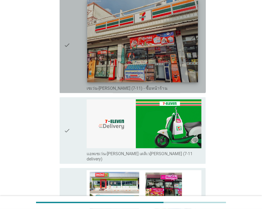
click at [146, 46] on img at bounding box center [142, 41] width 111 height 83
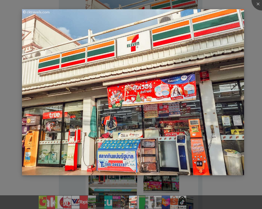
click at [213, 117] on img at bounding box center [133, 92] width 222 height 166
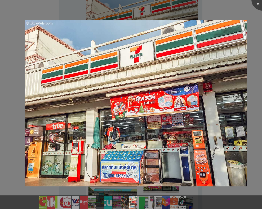
click at [204, 187] on div "b0459384-56bd-40fc-9fda-d54dbf86e04f-7-11.jpg (1200 × 900)" at bounding box center [131, 104] width 262 height 209
click at [257, 2] on div at bounding box center [261, -1] width 21 height 21
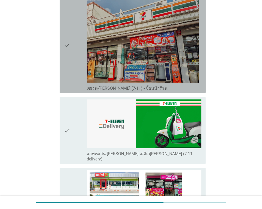
click at [68, 40] on icon "check" at bounding box center [67, 45] width 6 height 92
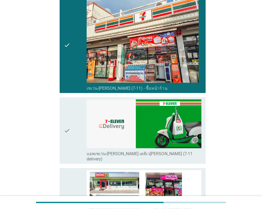
click at [65, 119] on icon "check" at bounding box center [67, 131] width 6 height 62
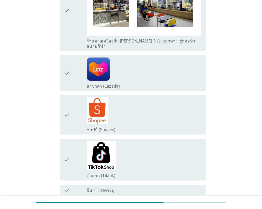
scroll to position [1029, 0]
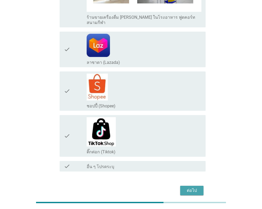
click at [189, 188] on div "ต่อไป" at bounding box center [191, 191] width 15 height 6
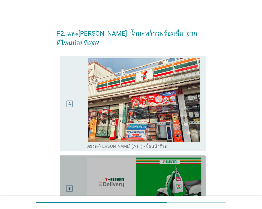
click at [66, 173] on div "B" at bounding box center [69, 189] width 11 height 62
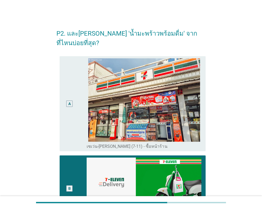
click at [69, 105] on div "A" at bounding box center [69, 103] width 11 height 91
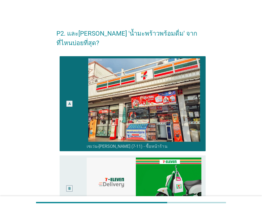
click at [79, 184] on div "B" at bounding box center [75, 189] width 23 height 62
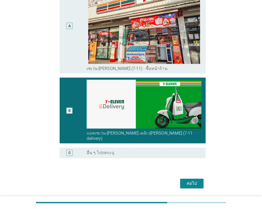
scroll to position [80, 0]
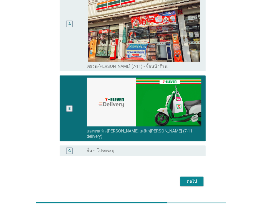
click at [190, 178] on div "ต่อไป" at bounding box center [191, 181] width 15 height 6
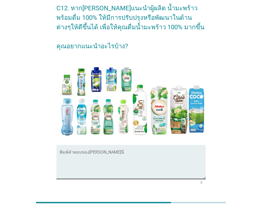
scroll to position [0, 0]
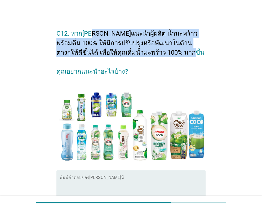
drag, startPoint x: 89, startPoint y: 30, endPoint x: 205, endPoint y: 54, distance: 118.2
click at [205, 54] on h2 "C12. หาก[PERSON_NAME]แนะนำผู้ผลิต น้ำมะพร้าวพร้อมดื่ม 100% ให้มีการปรับปรุงหรือ…" at bounding box center [130, 50] width 149 height 53
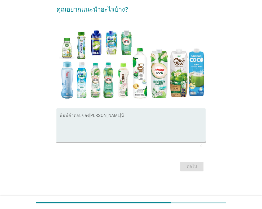
scroll to position [62, 0]
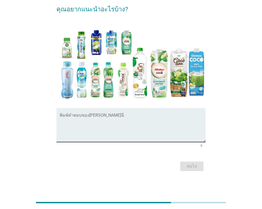
click at [149, 122] on textarea "พิมพ์คำตอบของคุณ ที่นี่" at bounding box center [132, 129] width 146 height 28
type textarea "i"
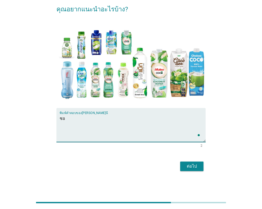
type textarea "ช"
type textarea "ร"
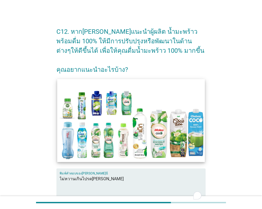
scroll to position [0, 0]
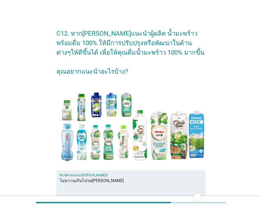
type textarea "ไม่หวานเกินไปรด[PERSON_NAME]"
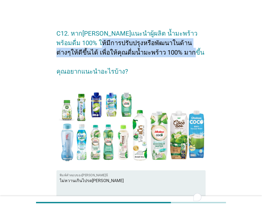
drag, startPoint x: 87, startPoint y: 46, endPoint x: 197, endPoint y: 57, distance: 111.1
click at [197, 57] on h2 "C12. หาก[PERSON_NAME]แนะนำผู้ผลิต น้ำมะพร้าวพร้อมดื่ม 100% ให้มีการปรับปรุงหรือ…" at bounding box center [130, 50] width 149 height 53
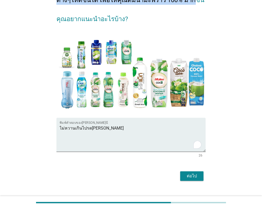
scroll to position [53, 0]
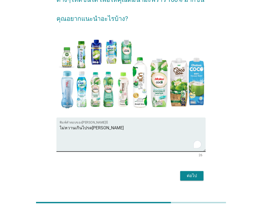
click at [124, 130] on textarea "ไม่หวานเกินไปรด[PERSON_NAME]" at bounding box center [132, 138] width 146 height 28
click at [190, 176] on div "ต่อไป" at bounding box center [191, 176] width 15 height 6
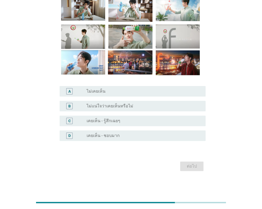
scroll to position [0, 0]
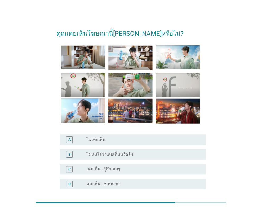
click at [118, 139] on div "radio_button_unchecked ไม่เคยเห็น" at bounding box center [141, 139] width 110 height 5
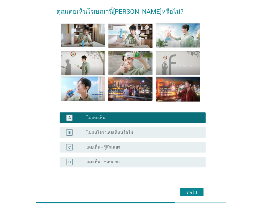
scroll to position [48, 0]
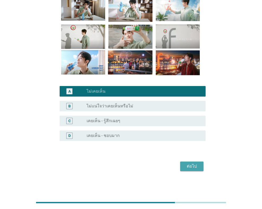
click at [198, 166] on div "ต่อไป" at bounding box center [191, 166] width 15 height 6
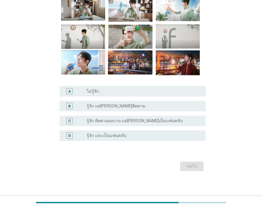
scroll to position [0, 0]
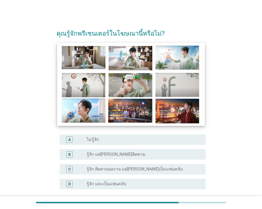
click at [141, 91] on img at bounding box center [131, 84] width 148 height 83
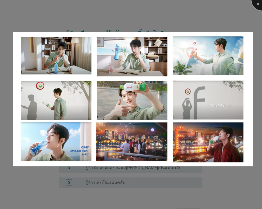
click at [255, 5] on div at bounding box center [261, -1] width 21 height 21
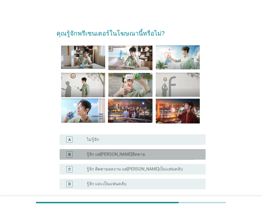
click at [138, 151] on div "B radio_button_unchecked รู้จัก แต่[PERSON_NAME]ติดตาม" at bounding box center [132, 154] width 146 height 11
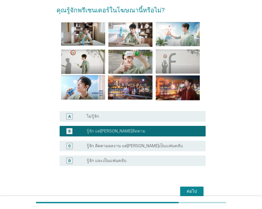
scroll to position [48, 0]
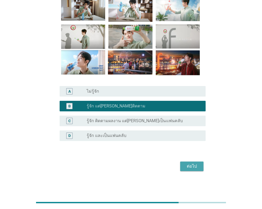
click at [188, 164] on div "ต่อไป" at bounding box center [191, 166] width 15 height 6
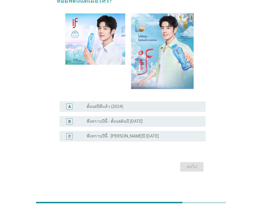
scroll to position [43, 0]
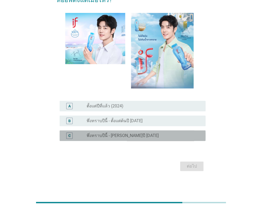
click at [129, 135] on label "พึ่งทราบปีนี้ - [PERSON_NAME]ปี [DATE]" at bounding box center [122, 135] width 72 height 5
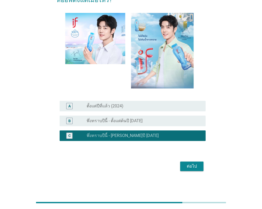
click at [197, 171] on button "ต่อไป" at bounding box center [191, 167] width 23 height 10
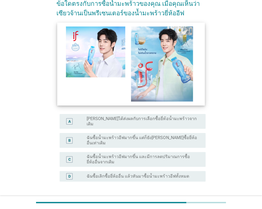
scroll to position [53, 0]
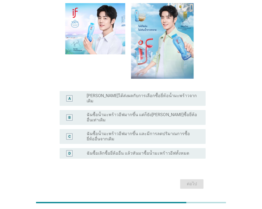
click at [152, 98] on label "[PERSON_NAME]ได้ส่งผลกับการเลือกซื้อยี่ห้อน้ำมะพร้าวจากเดิม" at bounding box center [141, 98] width 110 height 11
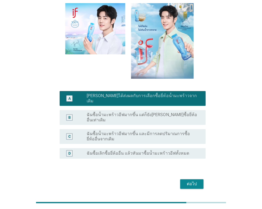
click at [190, 181] on div "ต่อไป" at bounding box center [191, 184] width 15 height 6
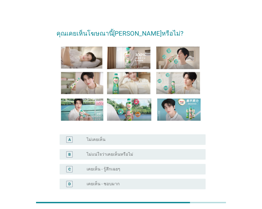
click at [114, 142] on div "radio_button_unchecked ไม่เคยเห็น" at bounding box center [141, 139] width 110 height 5
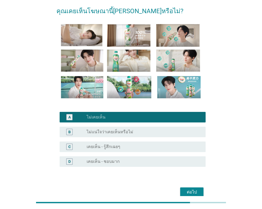
scroll to position [48, 0]
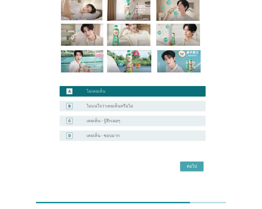
click at [196, 171] on button "ต่อไป" at bounding box center [191, 167] width 23 height 10
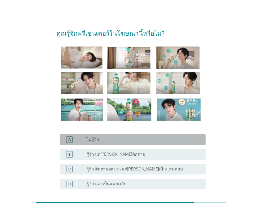
click at [143, 139] on div "radio_button_unchecked ไม่รู้จัก" at bounding box center [141, 139] width 110 height 5
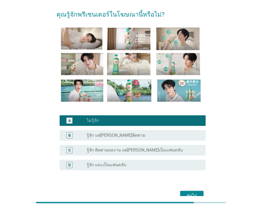
scroll to position [48, 0]
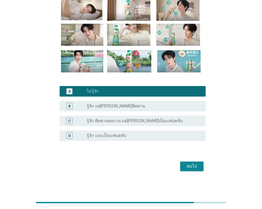
click at [178, 168] on div "ต่อไป" at bounding box center [130, 166] width 149 height 13
click at [191, 168] on div "ต่อไป" at bounding box center [191, 166] width 15 height 6
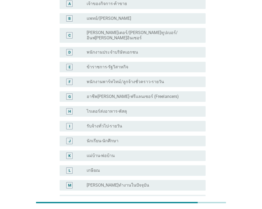
scroll to position [0, 0]
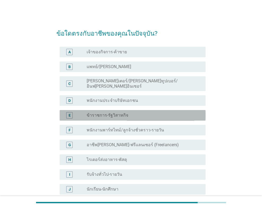
click at [126, 113] on div "radio_button_unchecked ข้าราชการ-รัฐวิสาหกิจ" at bounding box center [141, 115] width 110 height 5
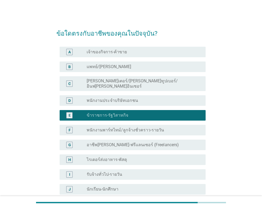
scroll to position [108, 0]
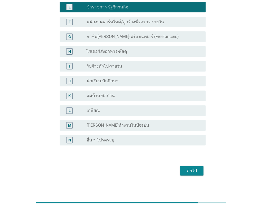
click at [191, 168] on div "ต่อไป" at bounding box center [191, 171] width 15 height 6
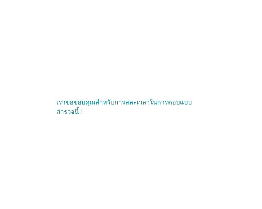
scroll to position [0, 0]
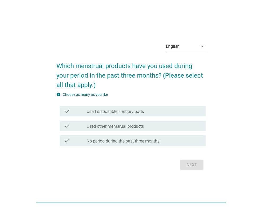
click at [193, 45] on div "English" at bounding box center [182, 46] width 32 height 8
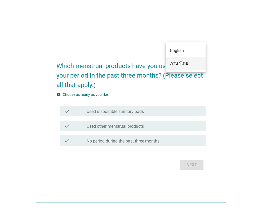
click at [187, 62] on div "ภาษาไทย" at bounding box center [185, 63] width 31 height 6
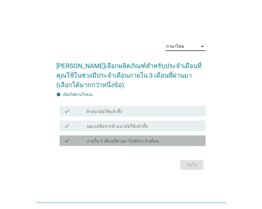
click at [135, 140] on label "ภายใน 3 เดือนที่ผ่านมาไม่มีประจำเดือน" at bounding box center [122, 141] width 72 height 5
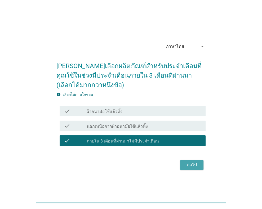
click at [191, 163] on div "ต่อไป" at bounding box center [191, 165] width 15 height 6
